Goal: Complete application form: Complete application form

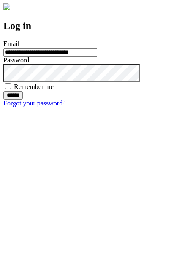
type input "**********"
click at [23, 100] on input "******" at bounding box center [12, 95] width 19 height 8
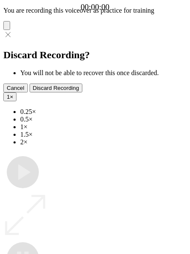
type input "**********"
